Goal: Check status: Check status

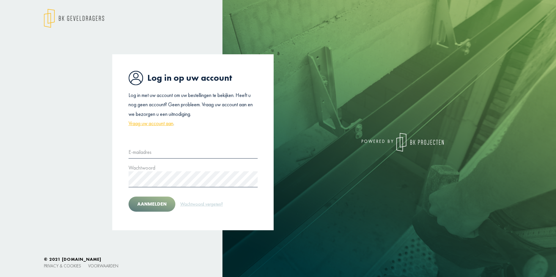
click at [205, 164] on div "Wachtwoord" at bounding box center [193, 175] width 129 height 24
click at [205, 158] on input "text" at bounding box center [193, 151] width 129 height 16
type input "**********"
